Goal: Task Accomplishment & Management: Use online tool/utility

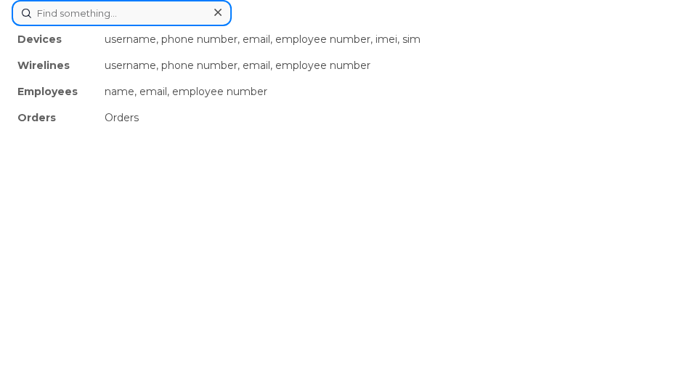
click at [154, 26] on div "Devices username, phone number, email, employee number, imei, sim Wirelines use…" at bounding box center [345, 13] width 667 height 26
paste input "[PHONE_NUMBER]"
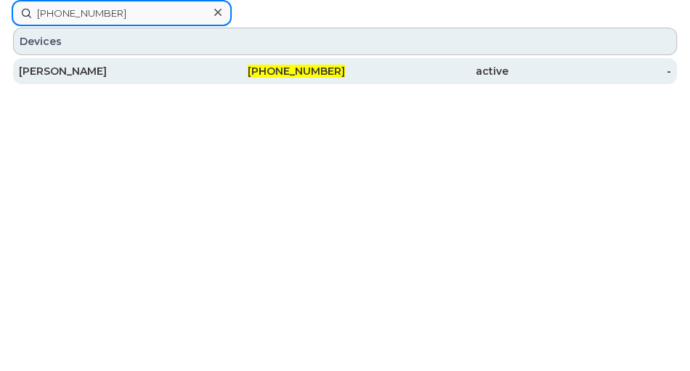
type input "[PHONE_NUMBER]"
click at [219, 73] on div "[PHONE_NUMBER]" at bounding box center [263, 71] width 163 height 15
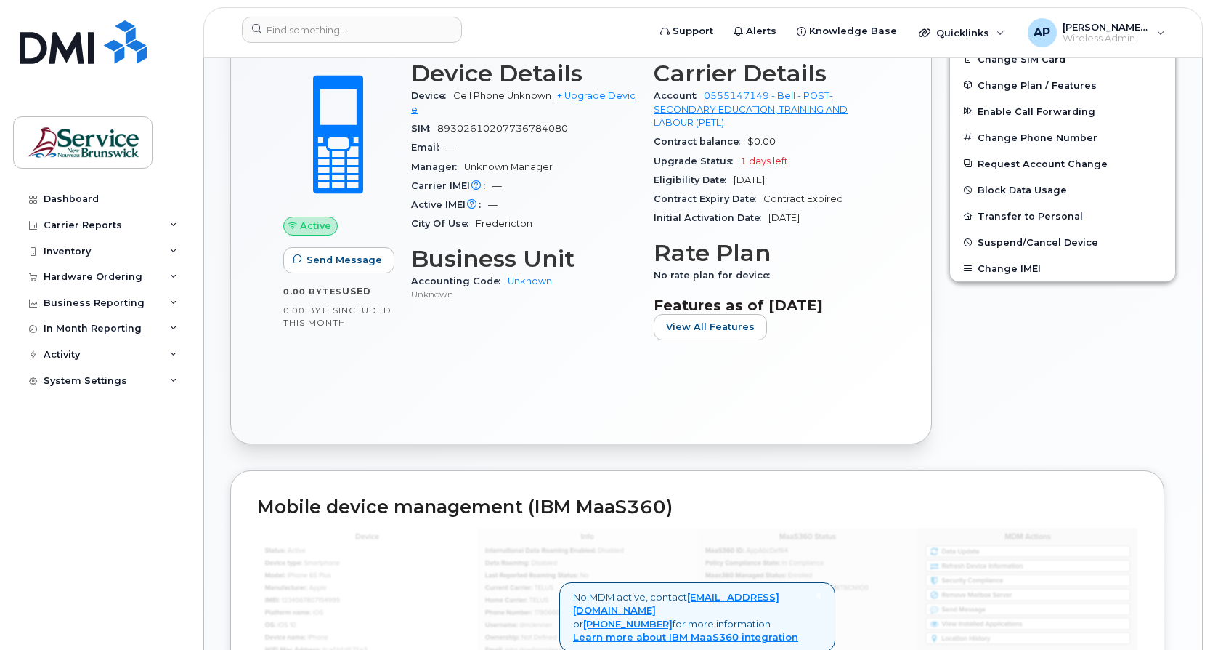
scroll to position [436, 0]
click at [713, 329] on span "View All Features" at bounding box center [710, 325] width 89 height 14
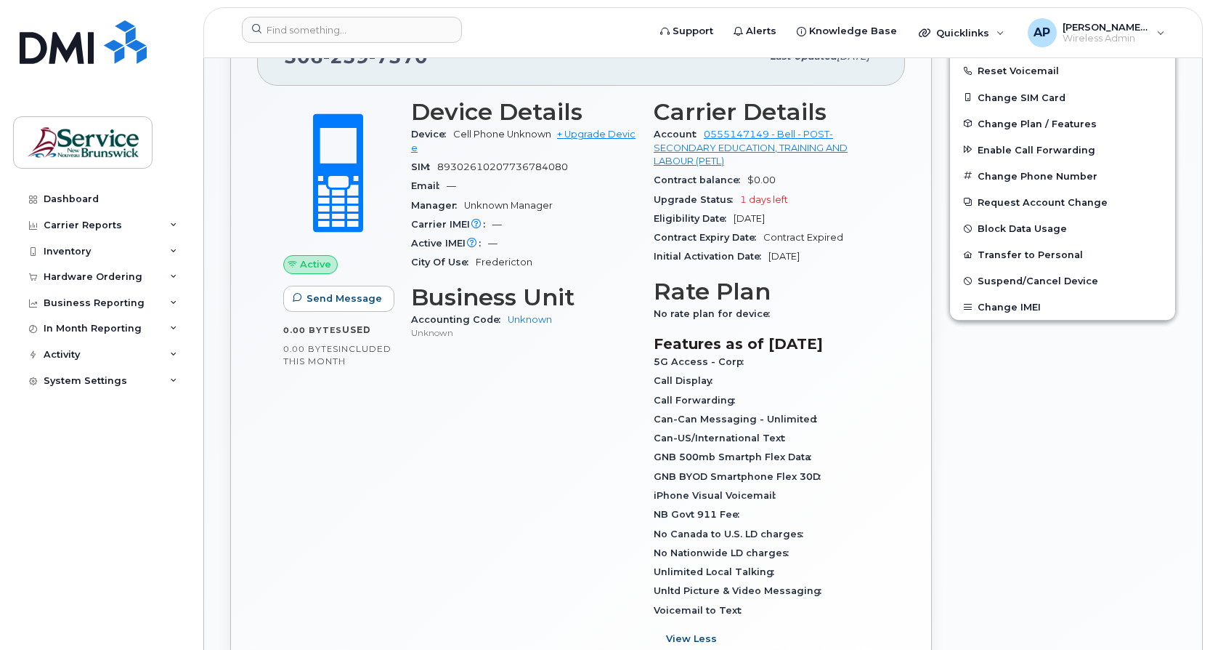
scroll to position [363, 0]
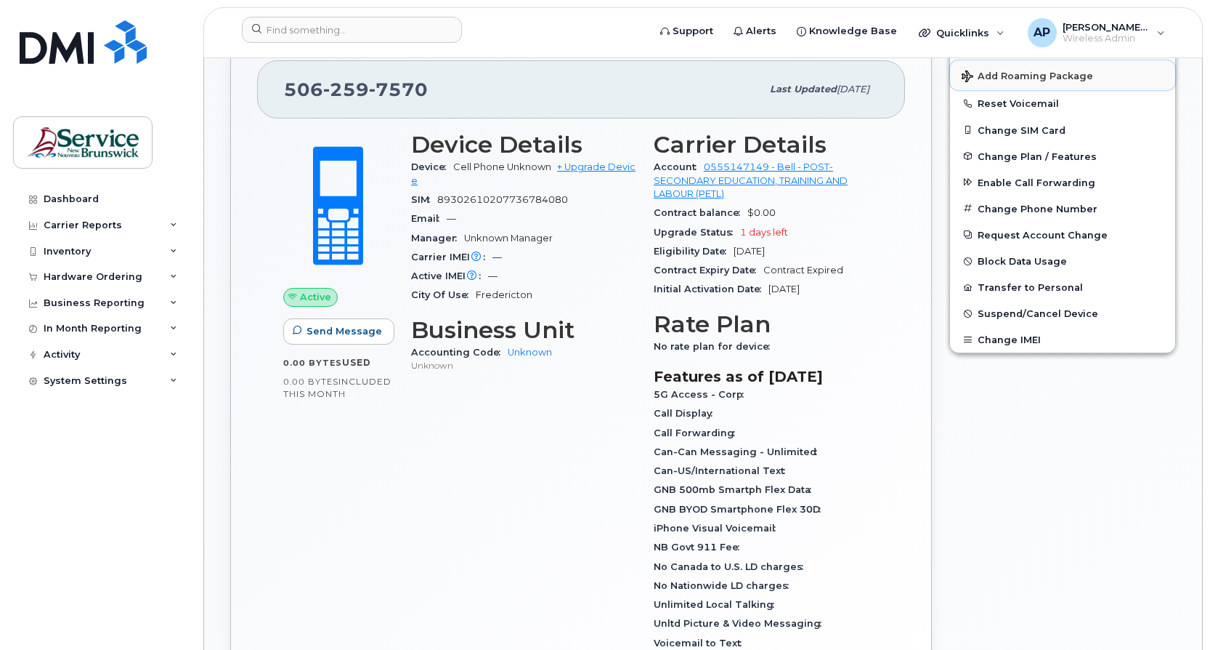
click at [1044, 71] on span "Add Roaming Package" at bounding box center [1028, 77] width 132 height 14
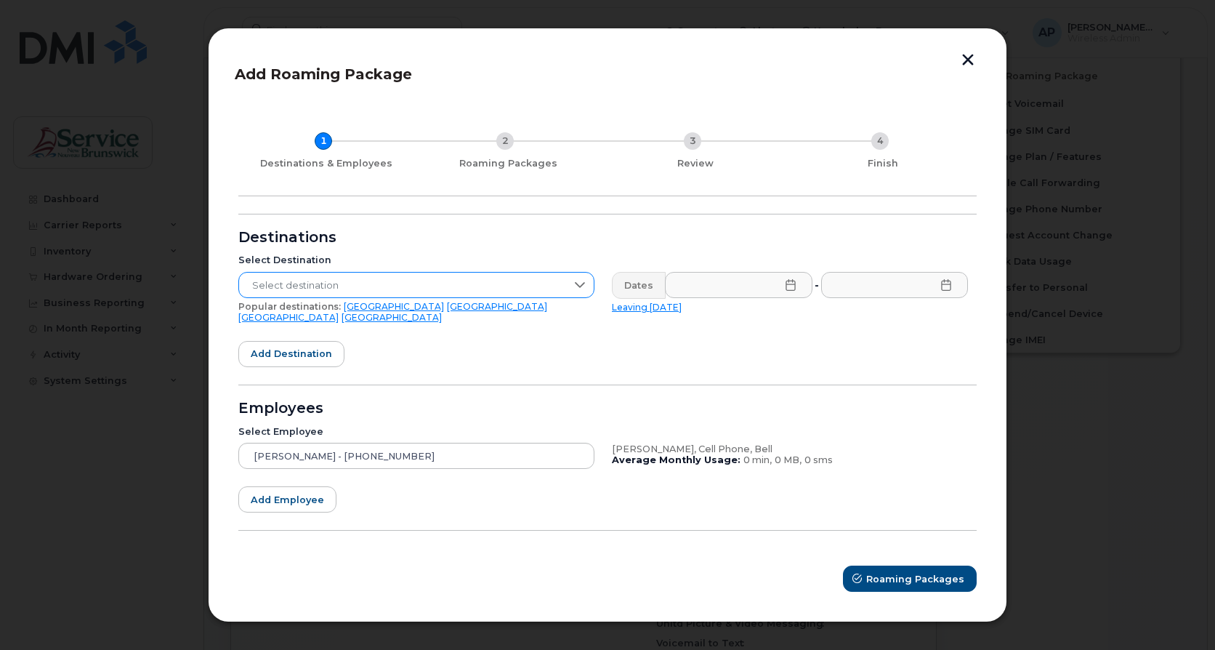
click at [585, 290] on icon at bounding box center [580, 285] width 12 height 12
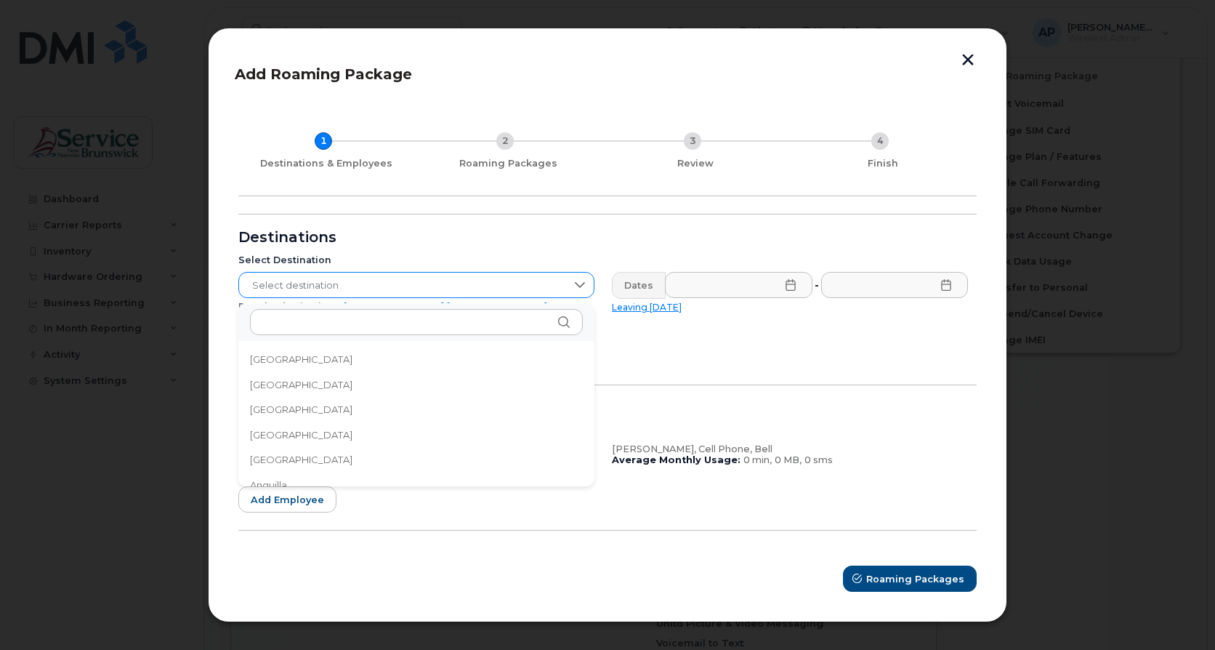
click at [585, 290] on icon at bounding box center [580, 285] width 12 height 12
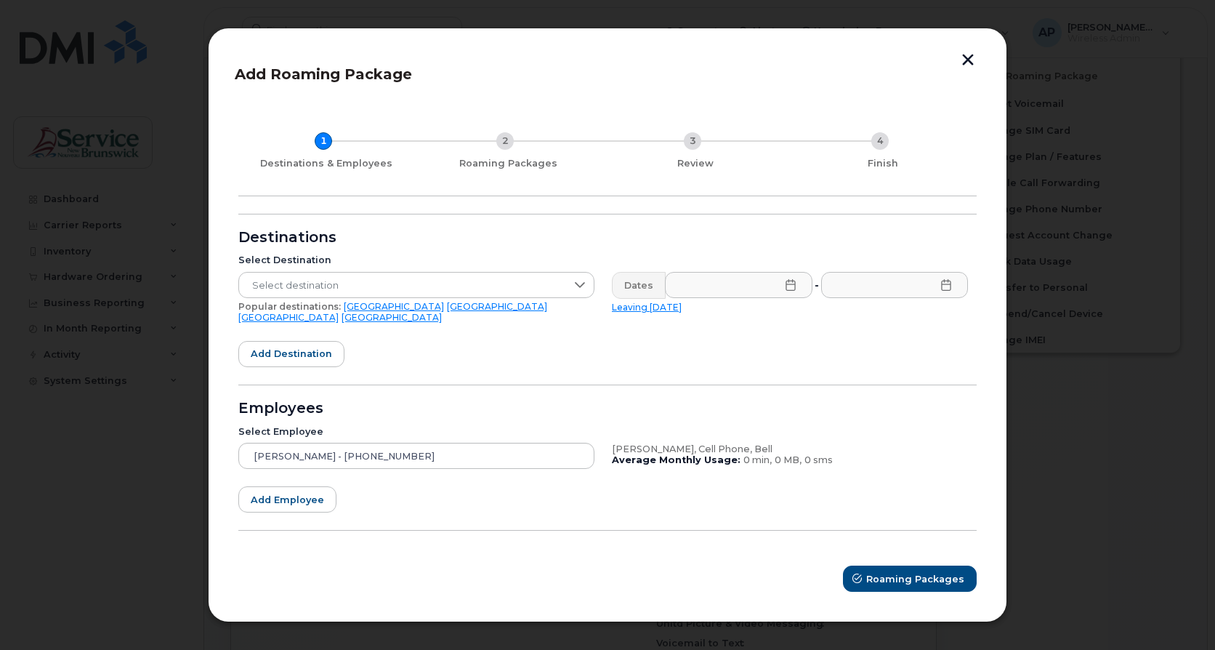
click at [974, 60] on button "button" at bounding box center [968, 61] width 22 height 15
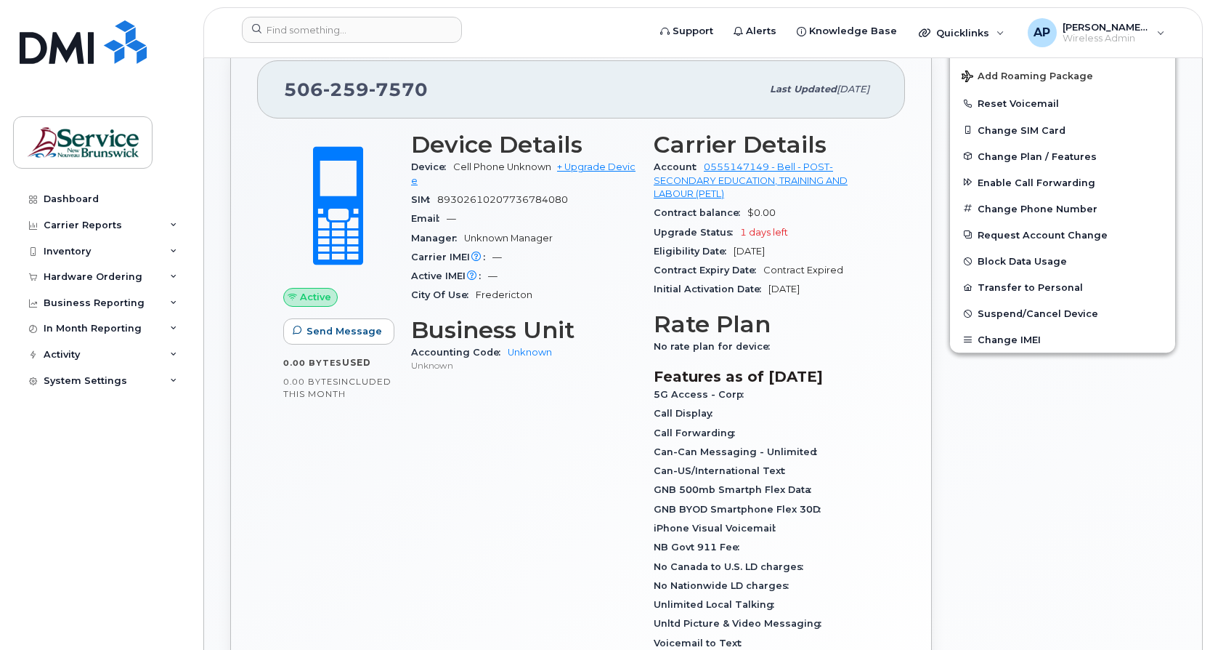
scroll to position [291, 0]
